Goal: Task Accomplishment & Management: Manage account settings

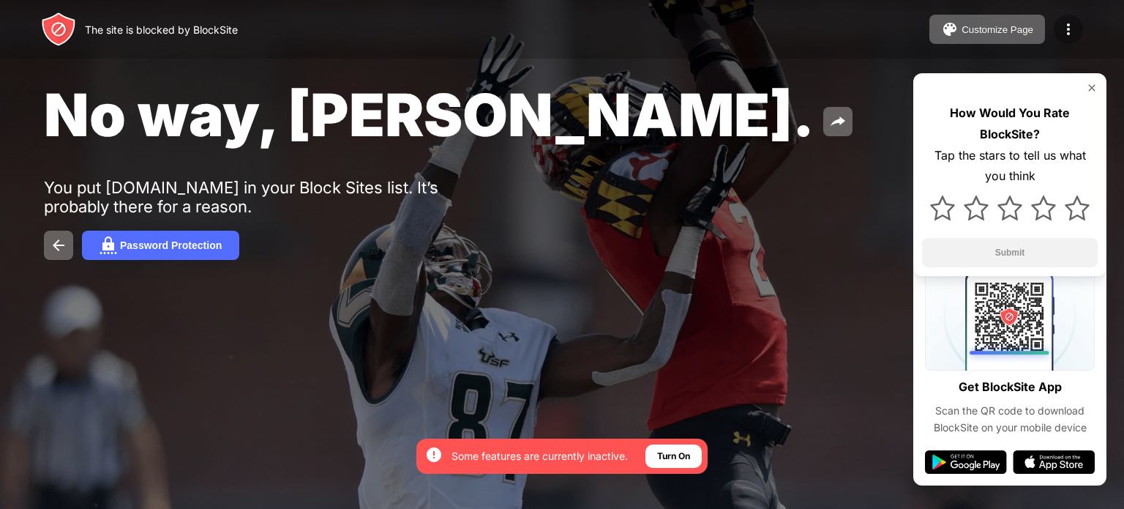
click at [1058, 40] on div at bounding box center [1068, 29] width 29 height 29
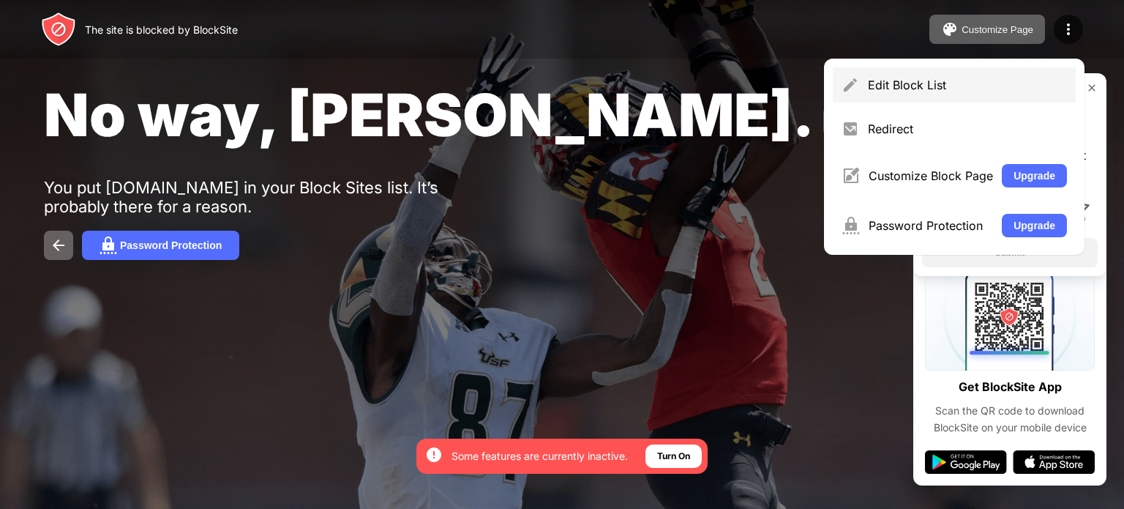
click at [926, 83] on div "Edit Block List" at bounding box center [967, 85] width 199 height 15
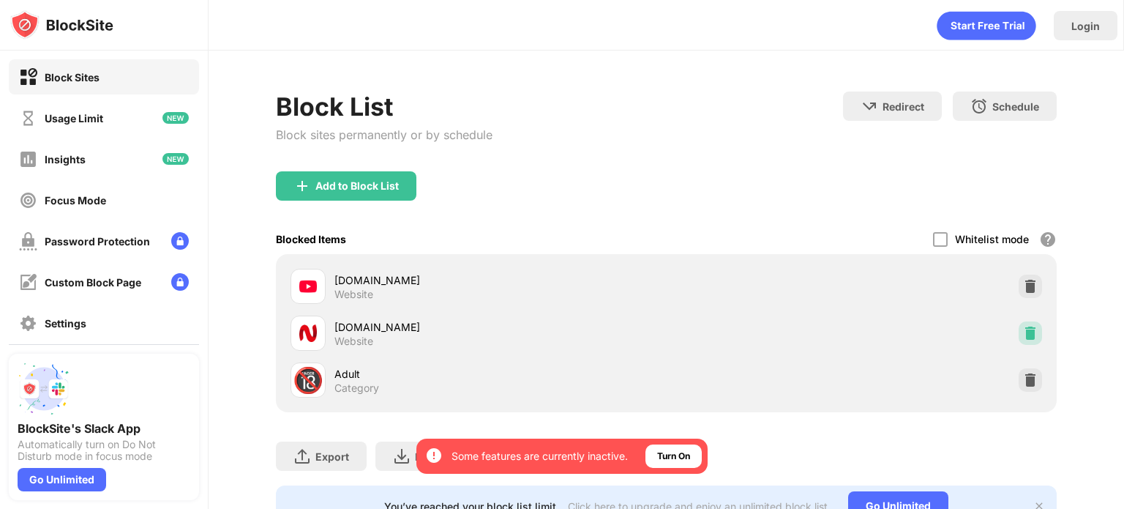
click at [1019, 340] on div at bounding box center [1030, 332] width 23 height 23
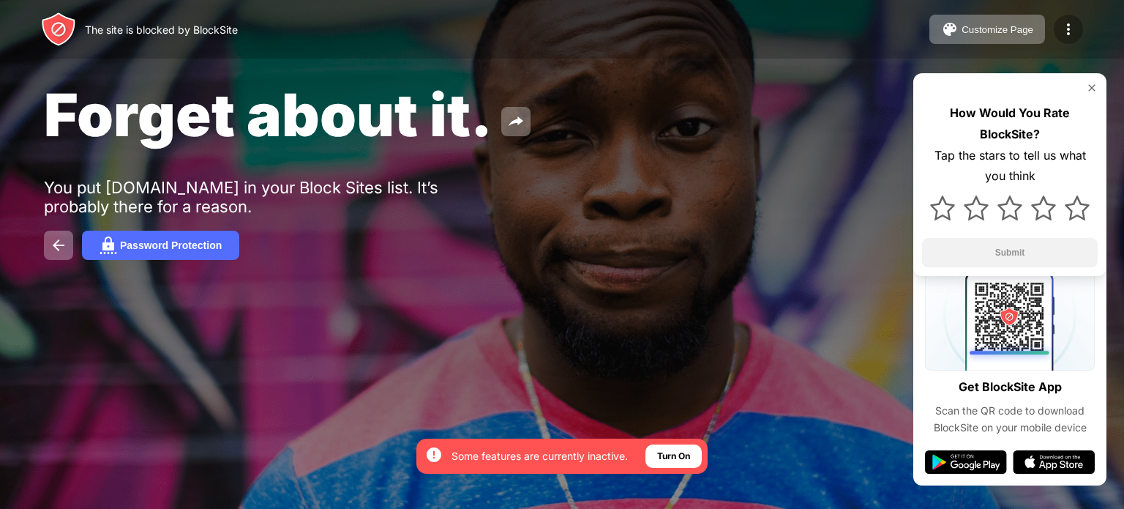
click at [1076, 29] on img at bounding box center [1068, 29] width 18 height 18
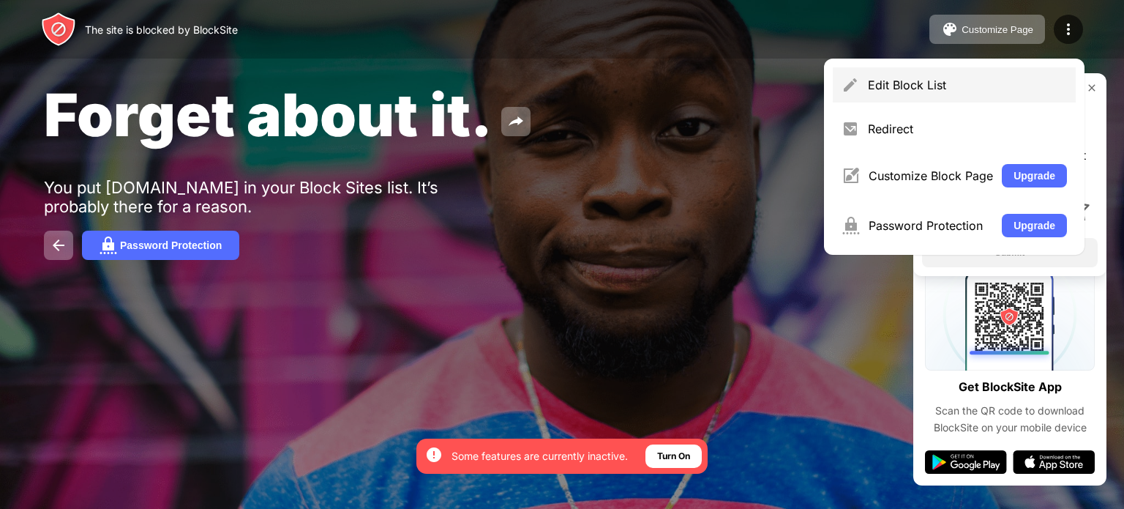
click at [928, 84] on div "Edit Block List" at bounding box center [967, 85] width 199 height 15
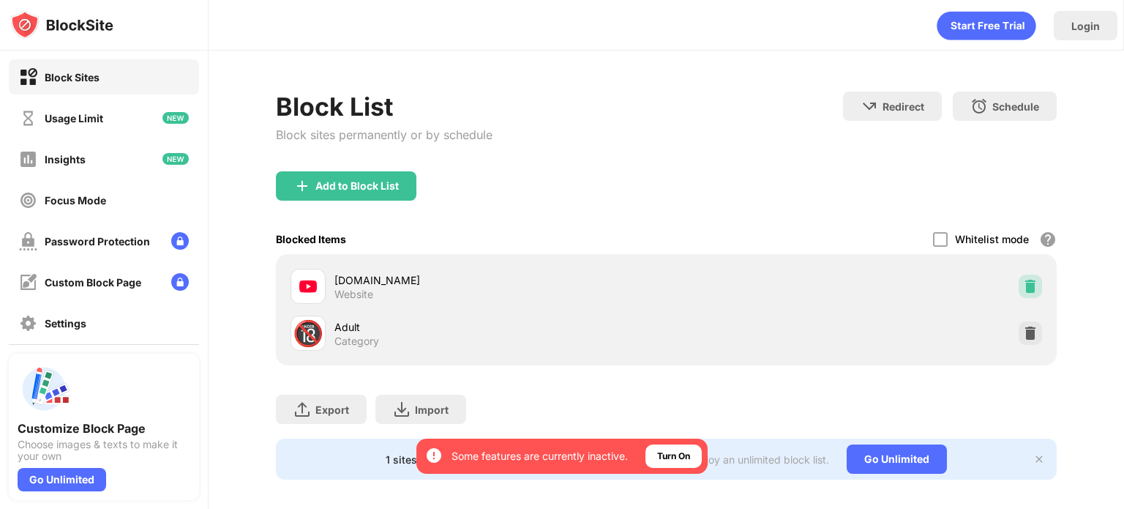
click at [1023, 288] on img at bounding box center [1030, 286] width 15 height 15
